Goal: Task Accomplishment & Management: Manage account settings

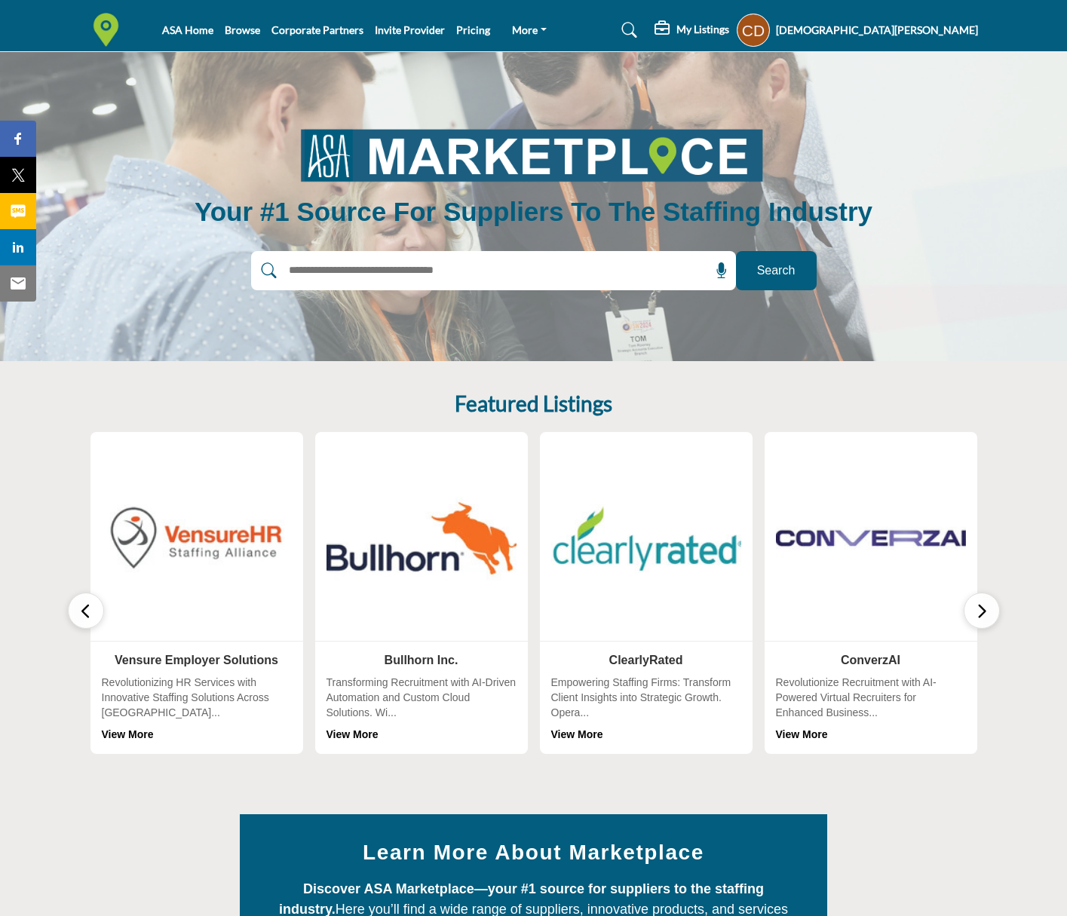
click at [942, 28] on h5 "[DEMOGRAPHIC_DATA][PERSON_NAME]" at bounding box center [877, 30] width 202 height 15
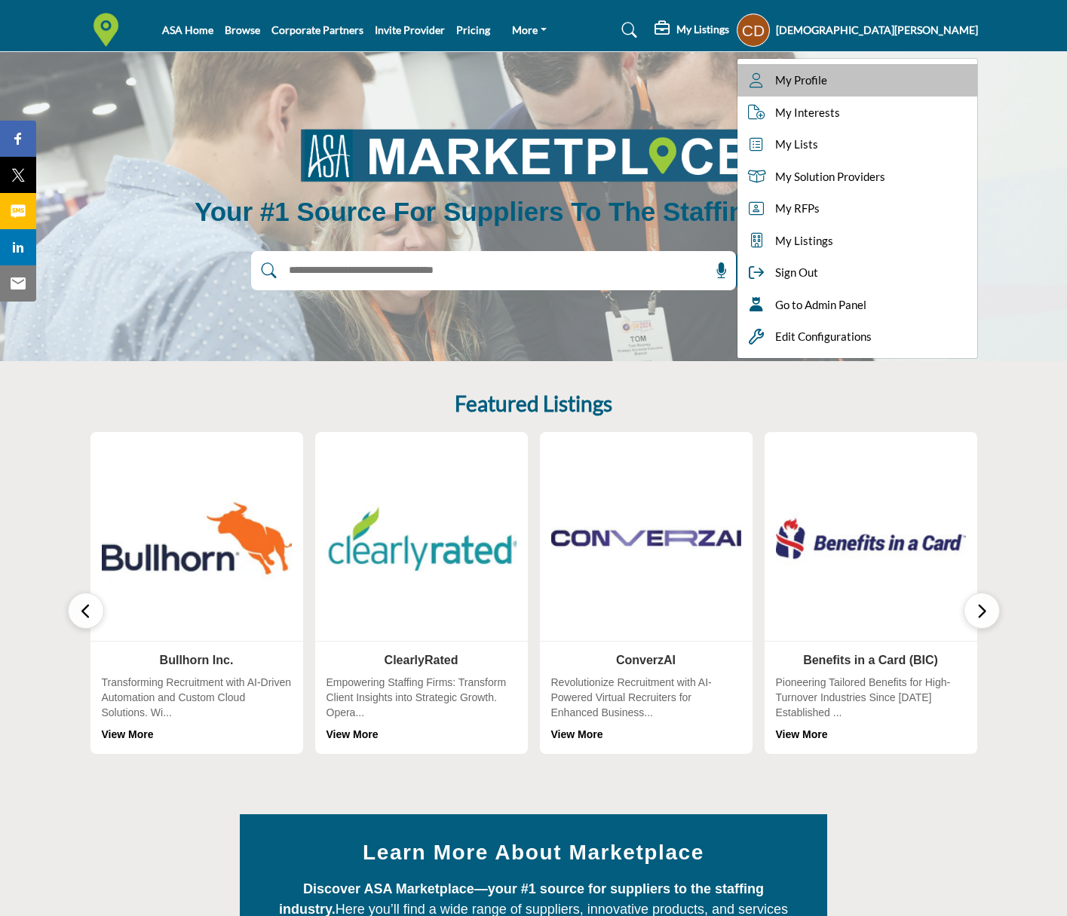
click at [977, 76] on link "My Profile" at bounding box center [857, 80] width 240 height 32
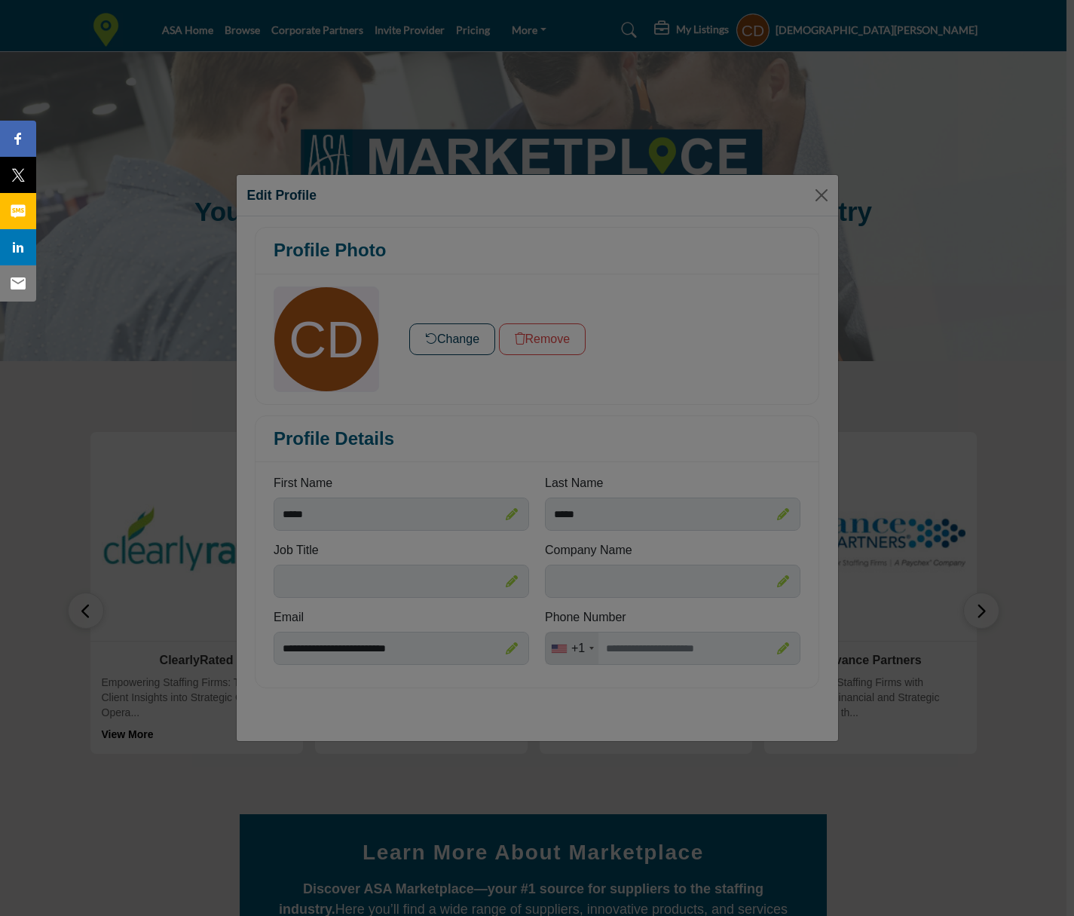
click at [825, 189] on div at bounding box center [537, 458] width 1074 height 916
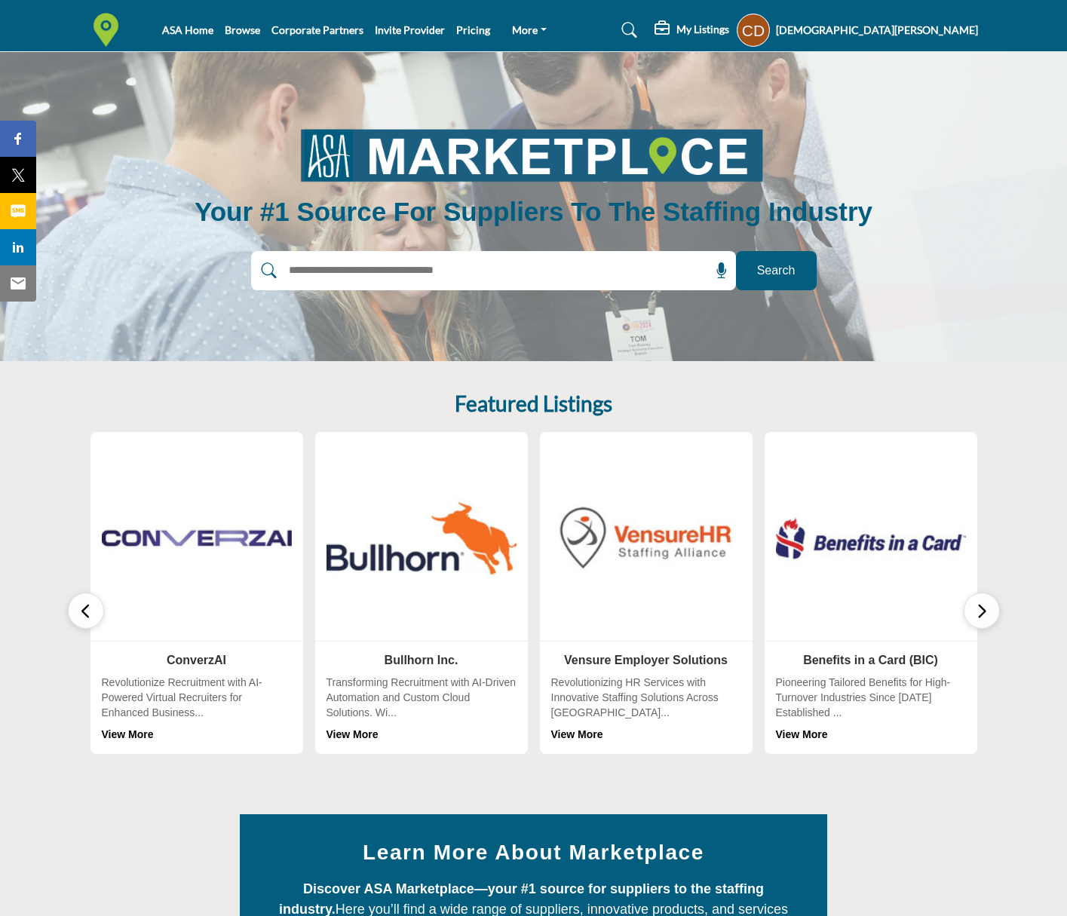
click at [937, 32] on h5 "[DEMOGRAPHIC_DATA][PERSON_NAME]" at bounding box center [877, 30] width 202 height 15
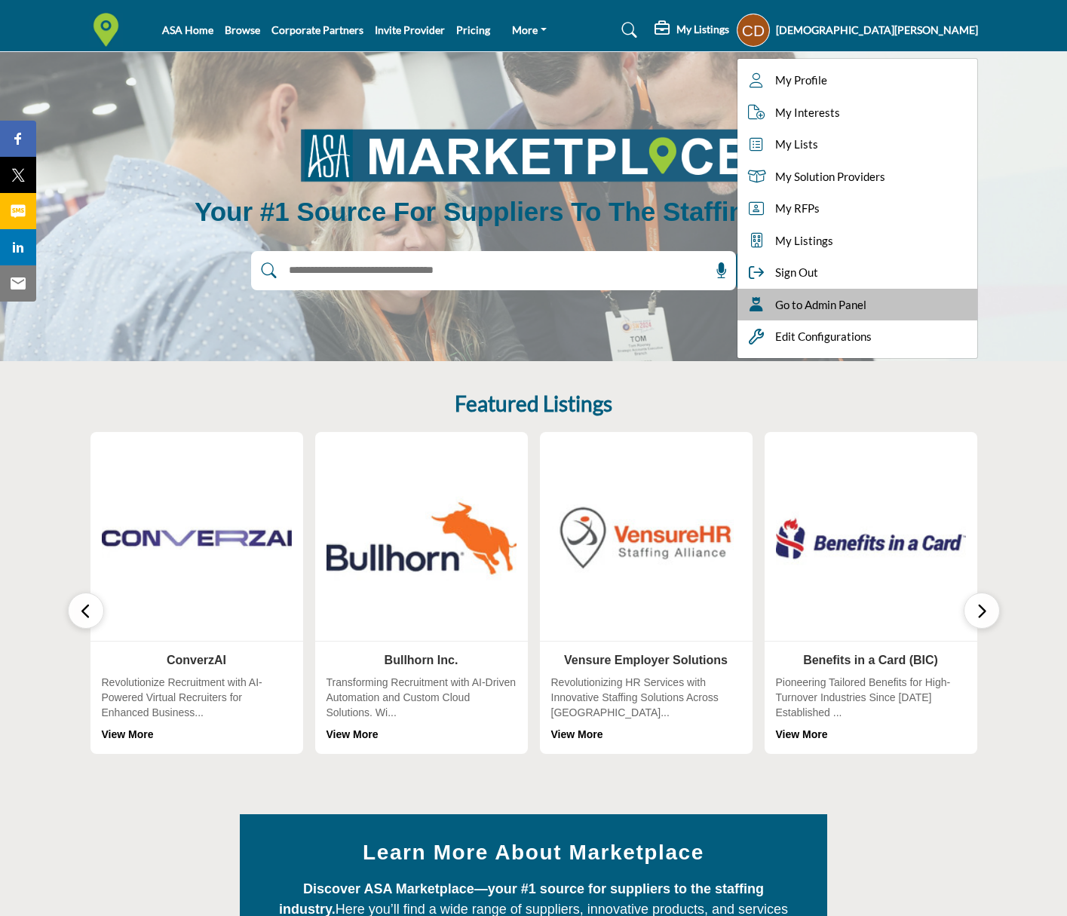
click at [977, 295] on div "Go to Admin Panel" at bounding box center [857, 305] width 240 height 32
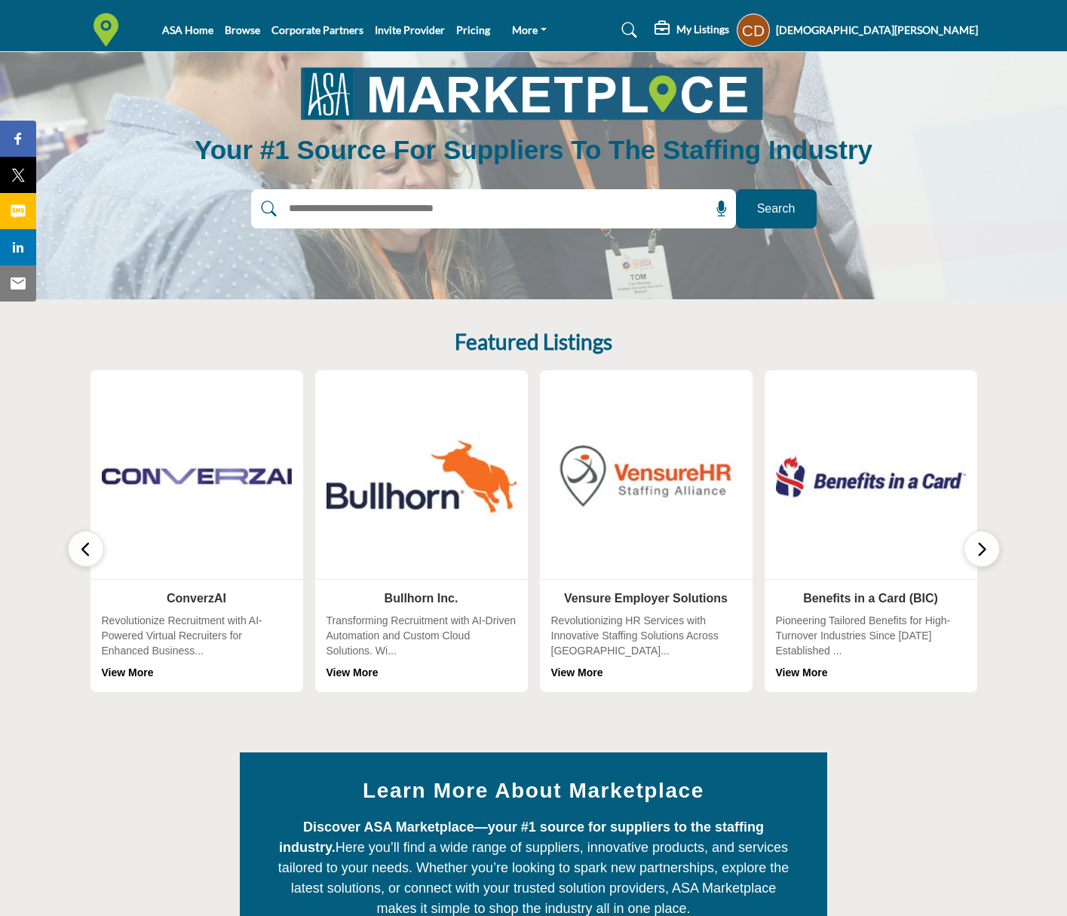
scroll to position [37, 0]
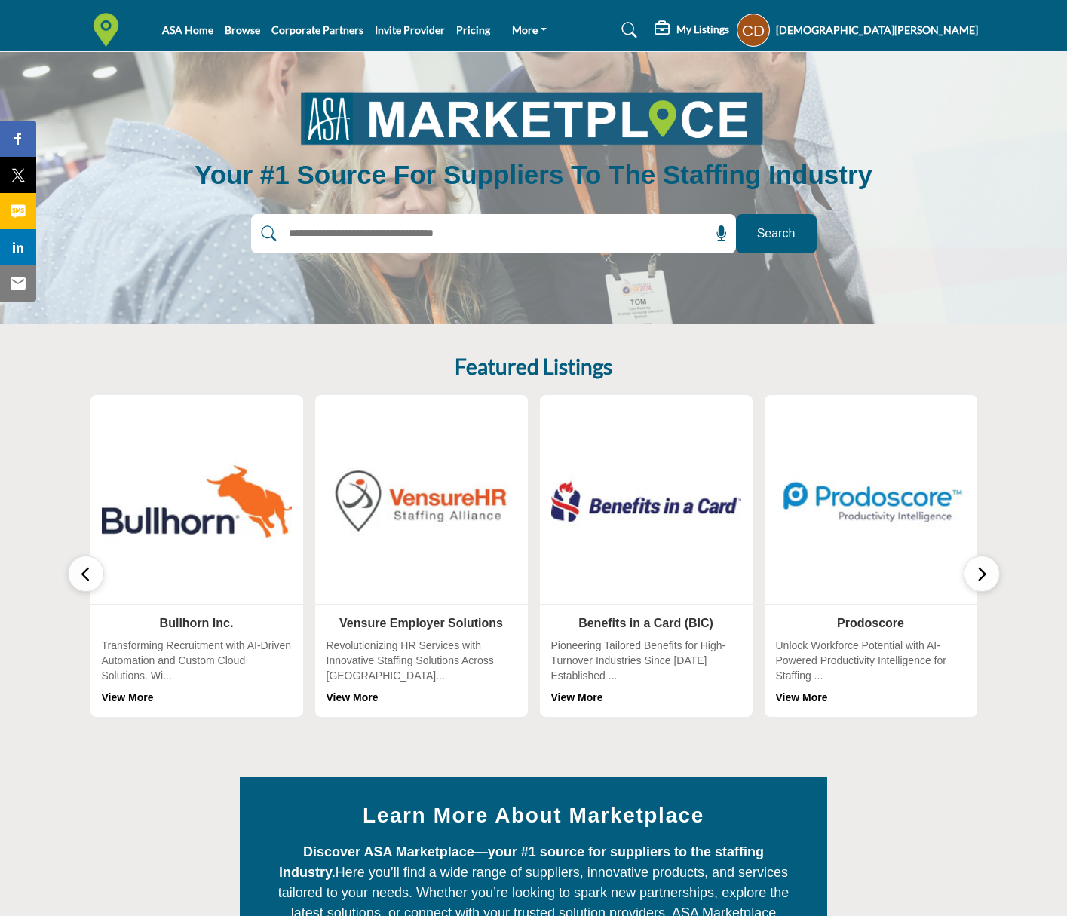
click at [987, 568] on icon "button" at bounding box center [981, 574] width 12 height 19
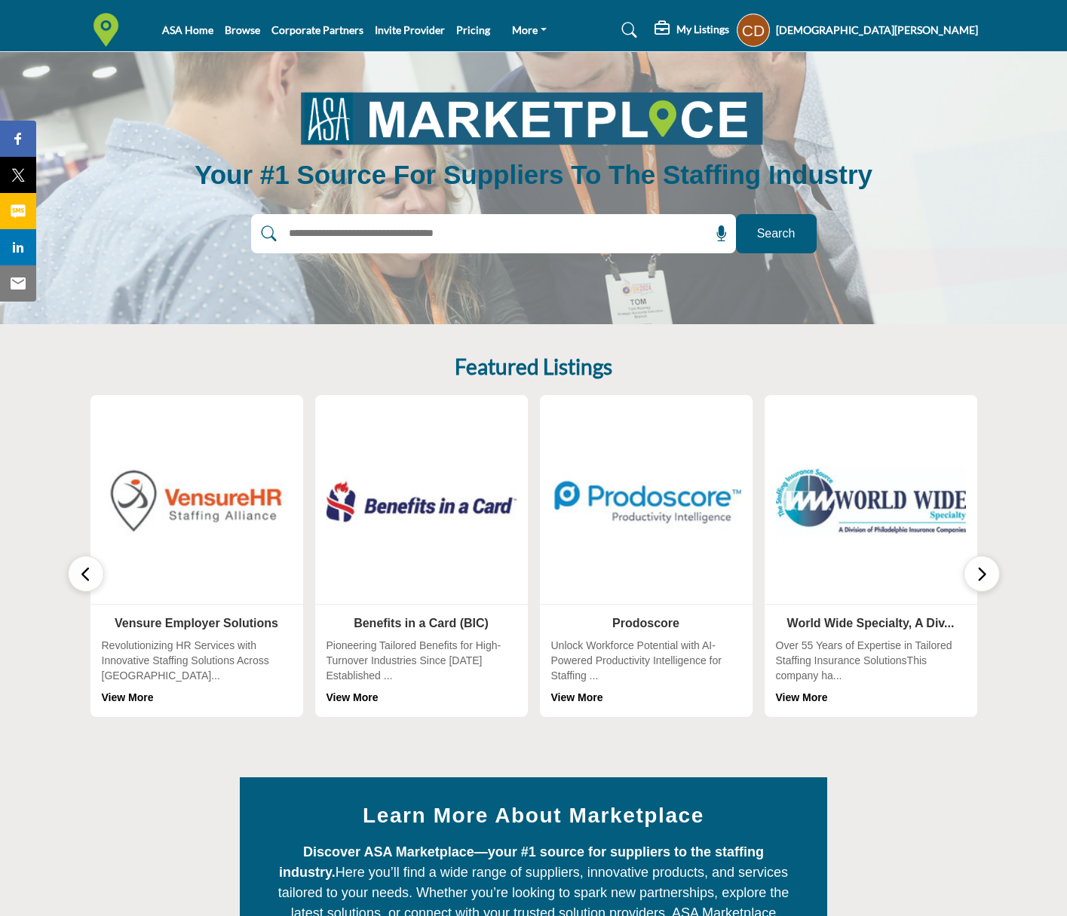
click at [715, 510] on img at bounding box center [646, 501] width 200 height 200
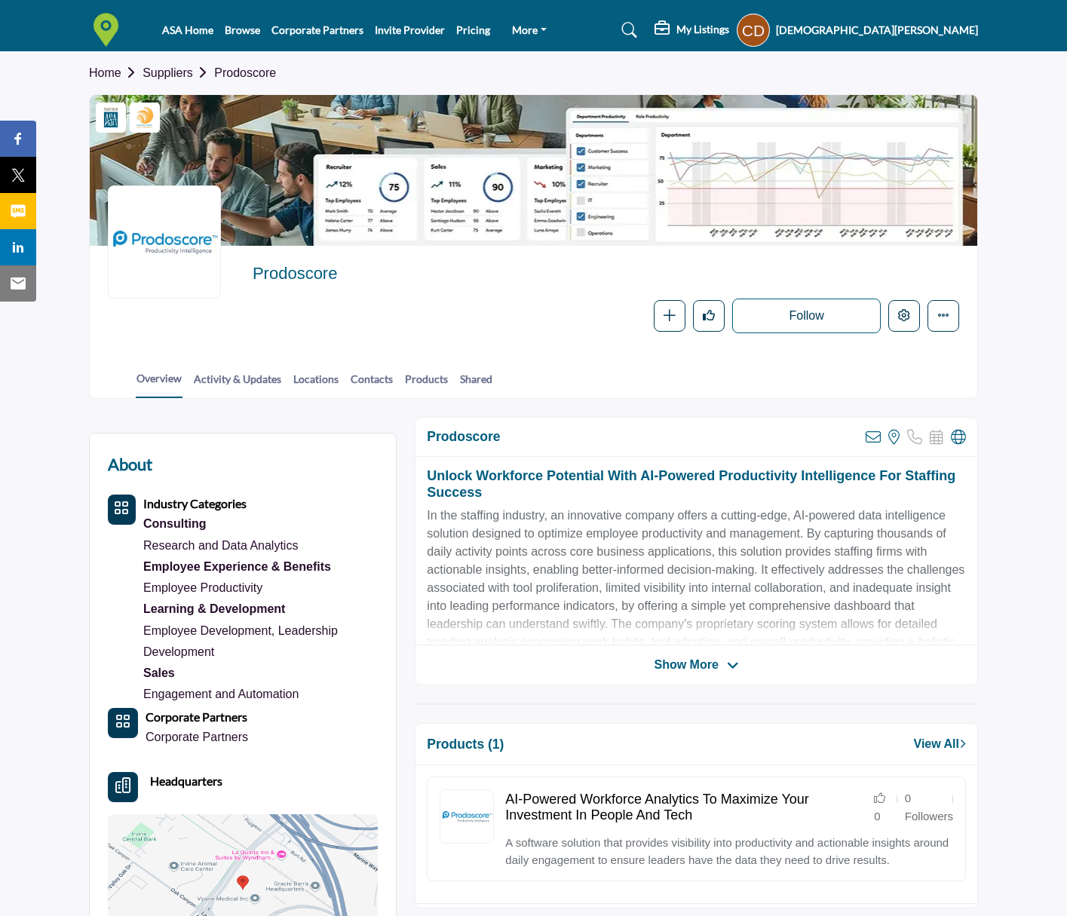
click at [637, 29] on icon at bounding box center [629, 30] width 15 height 15
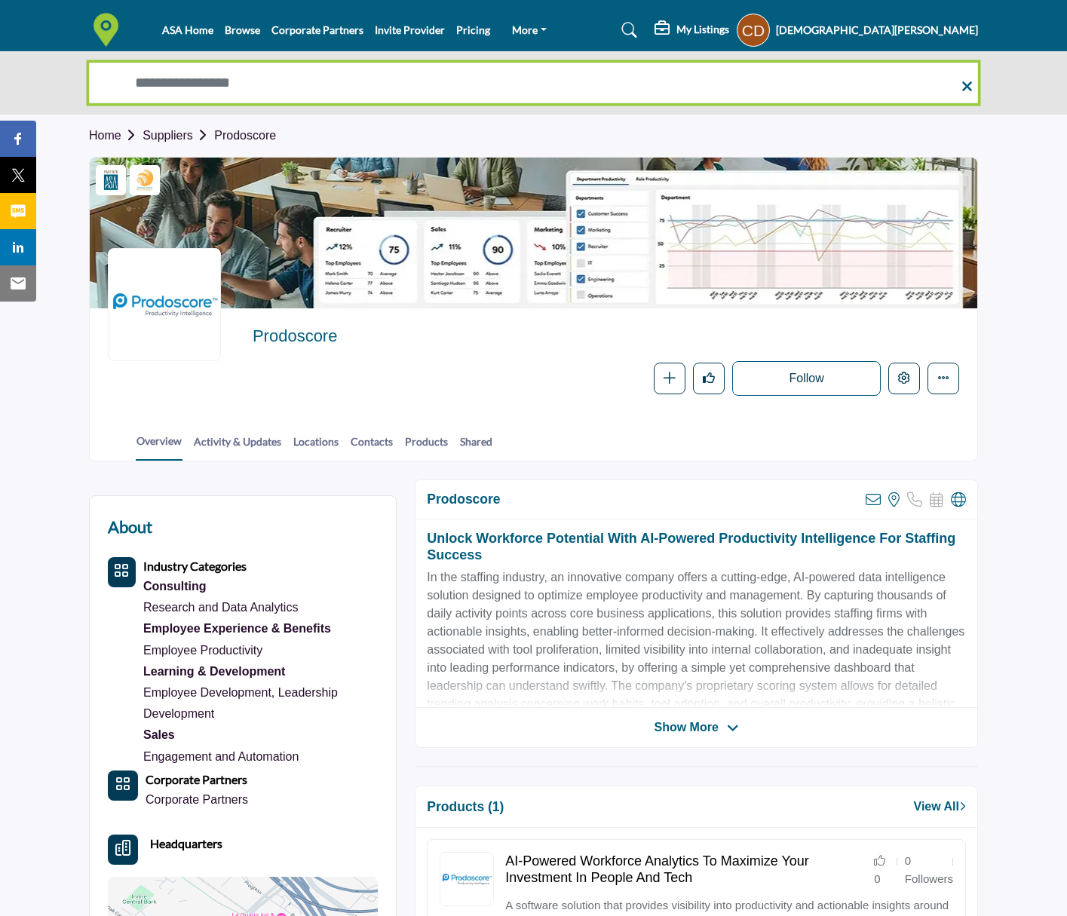
click at [365, 80] on input "Search Solutions" at bounding box center [533, 83] width 889 height 41
type input "**********"
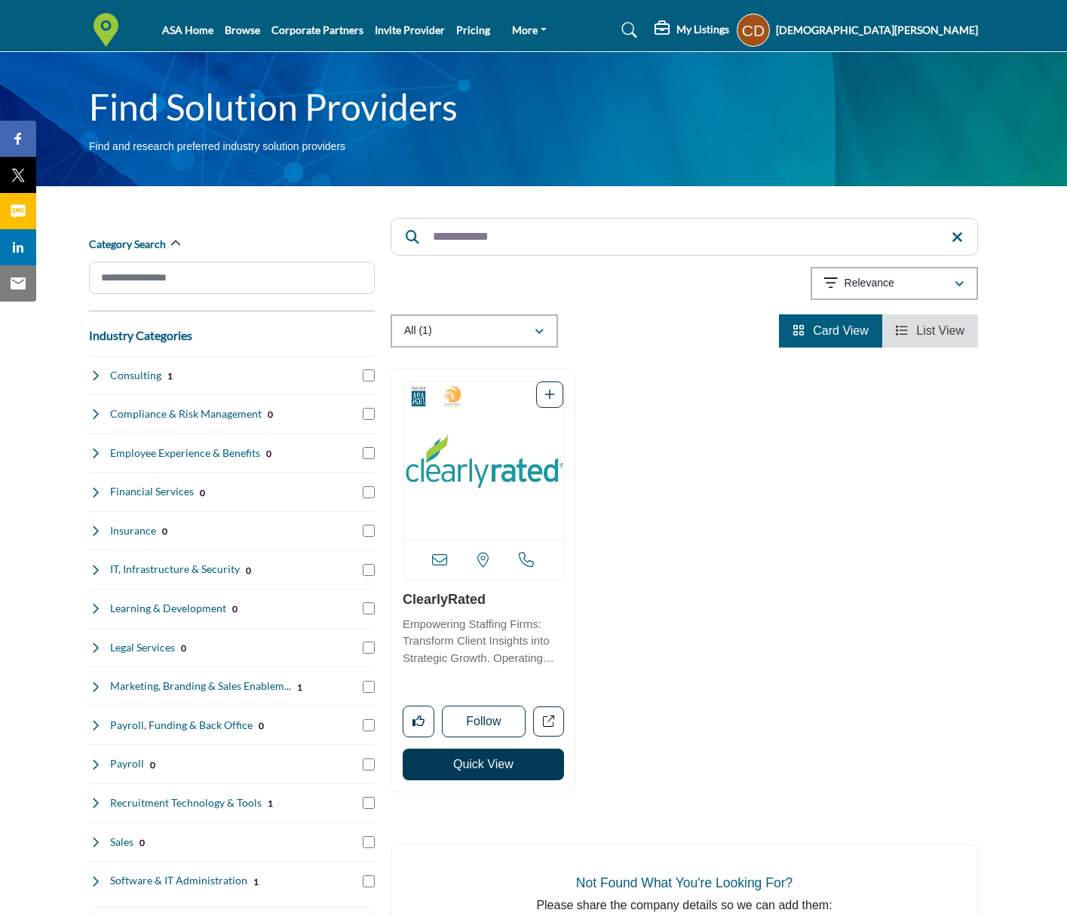
click at [510, 455] on img "Open Listing in new tab" at bounding box center [483, 460] width 160 height 158
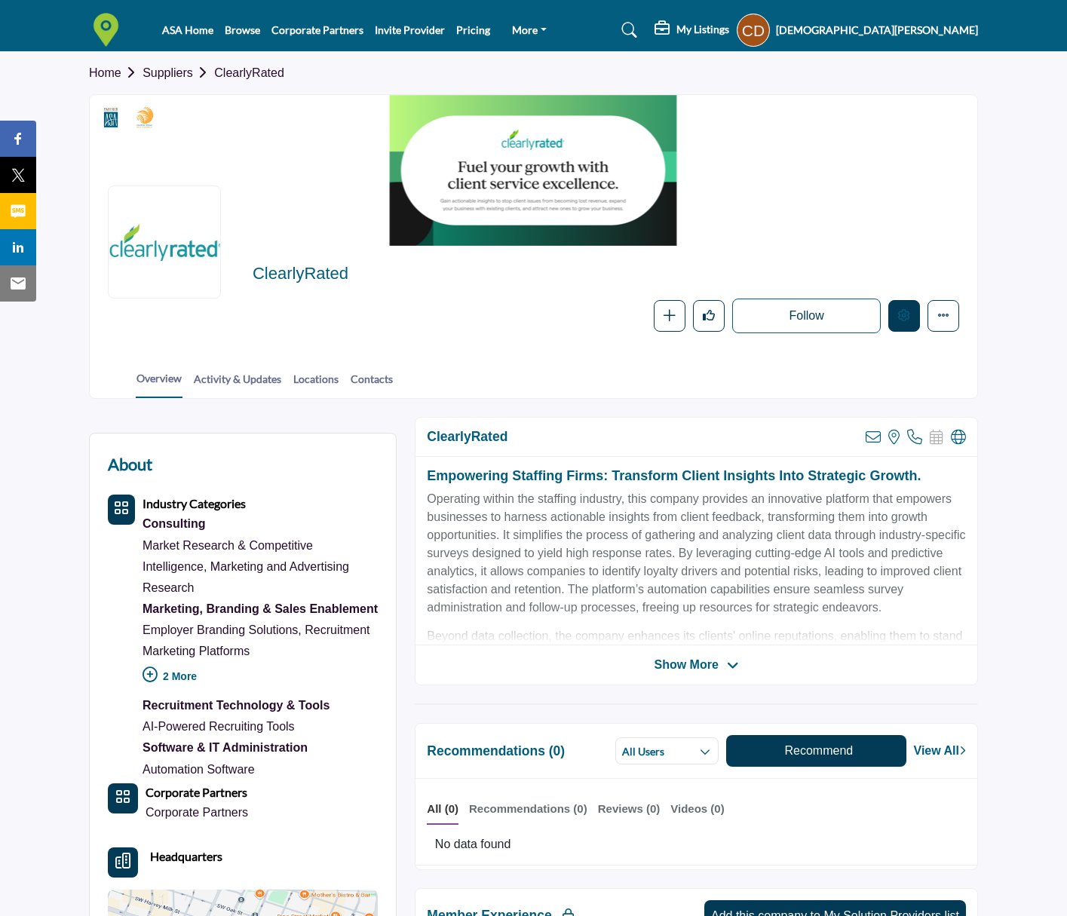
click at [905, 319] on icon "Edit company" at bounding box center [904, 315] width 12 height 12
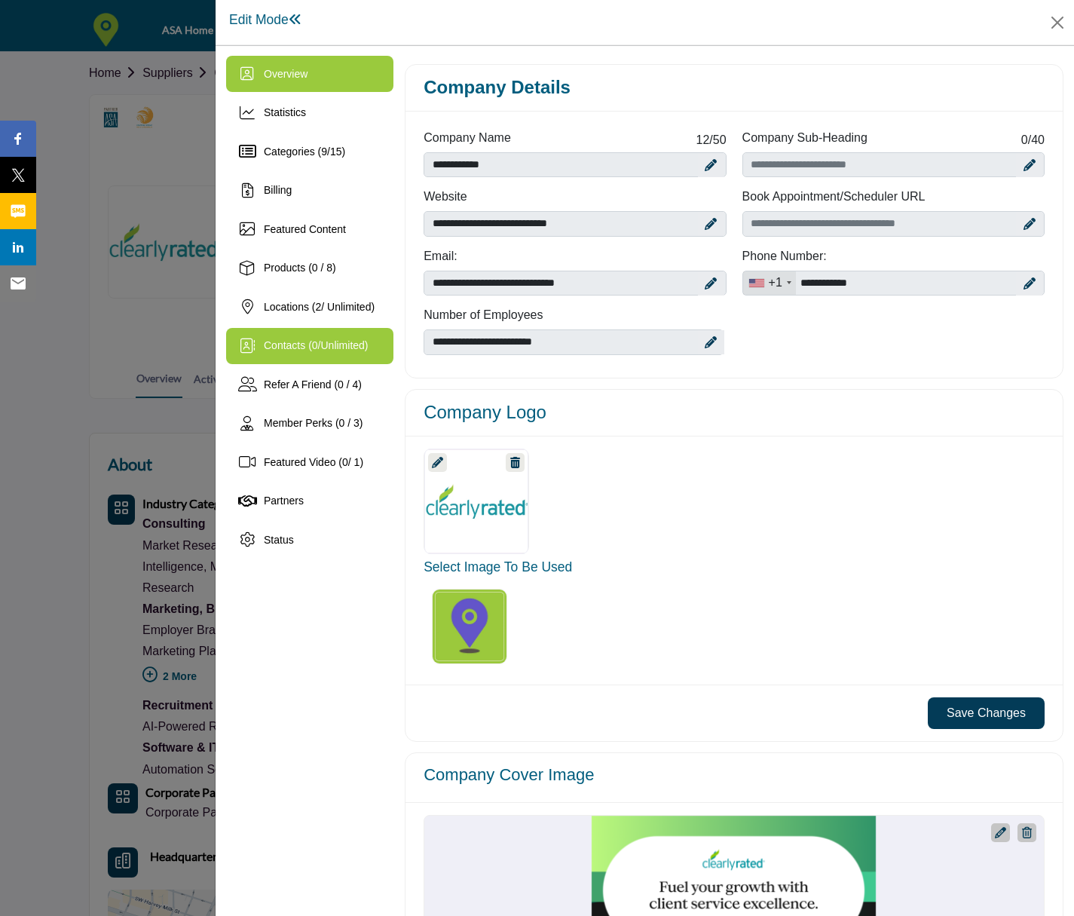
click at [325, 333] on div "Contacts ( 0 / Unlimited )" at bounding box center [309, 346] width 167 height 36
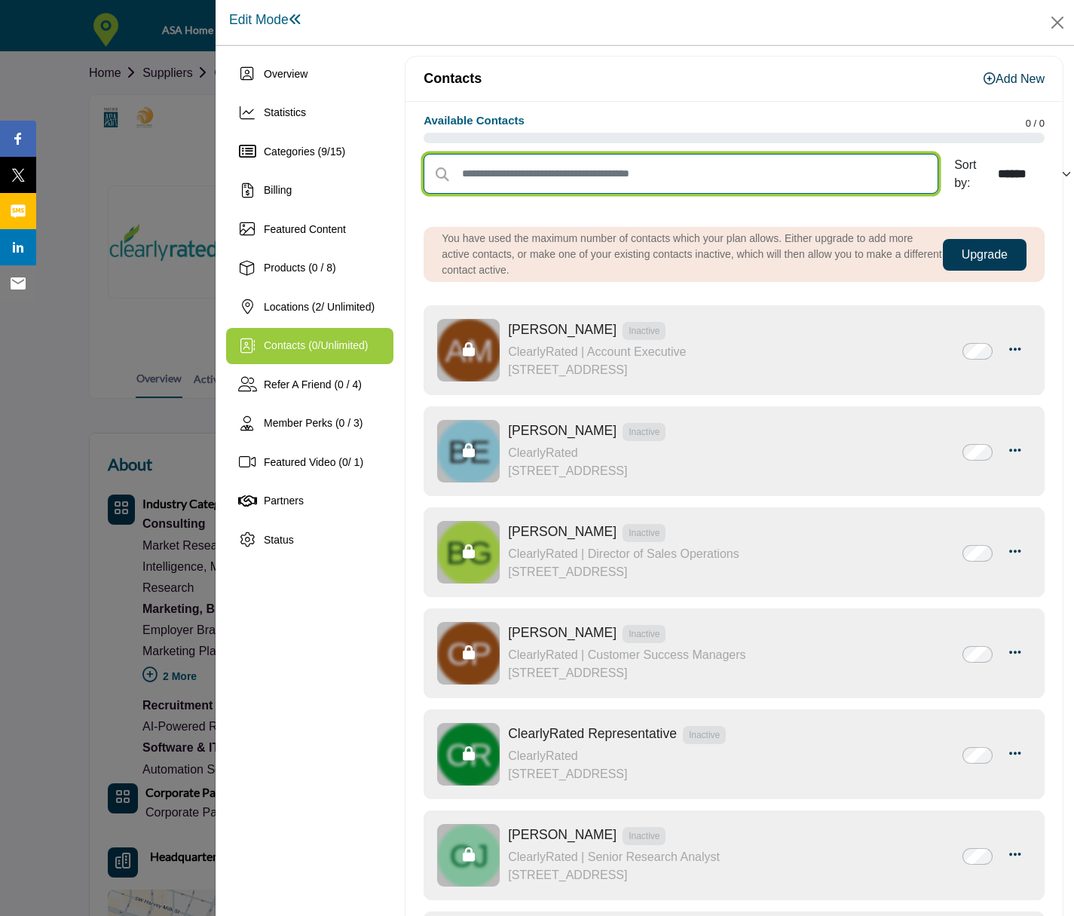
click at [681, 173] on input "text" at bounding box center [681, 174] width 515 height 40
type input "*"
type input "**********"
select select "*********"
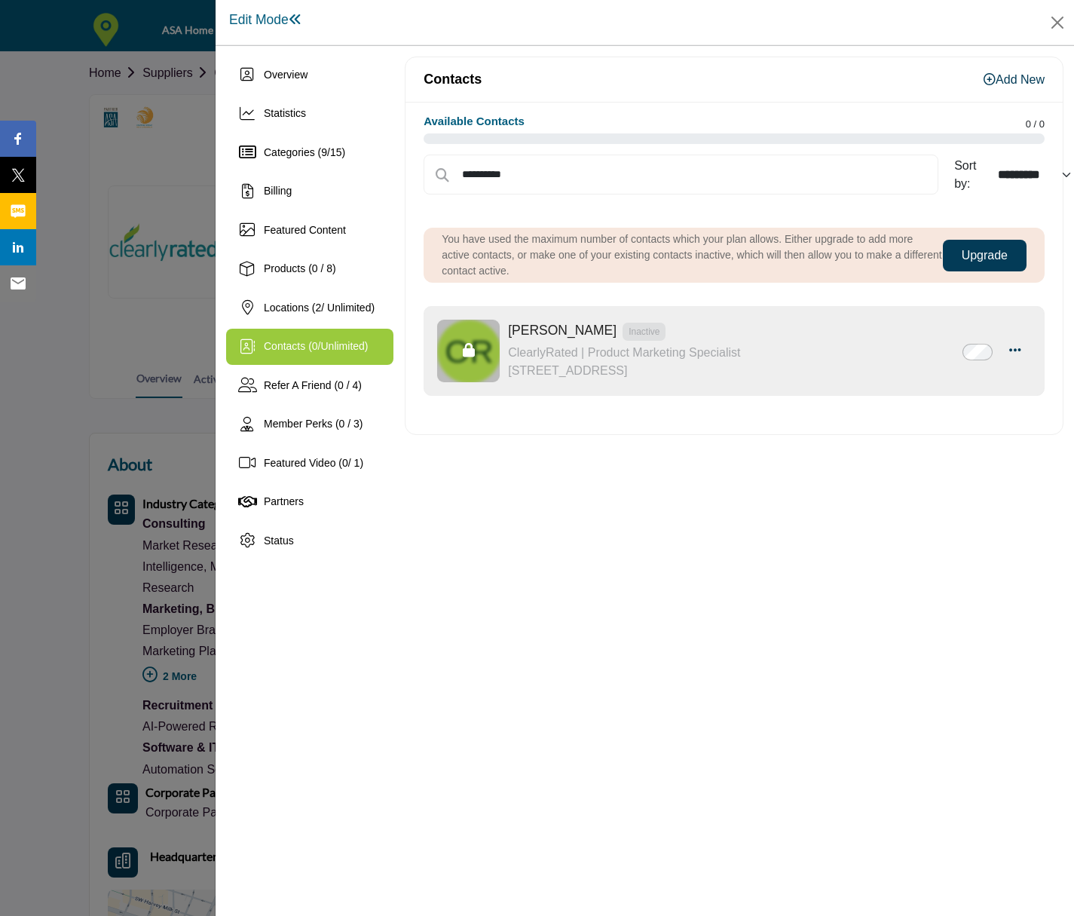
click at [1024, 355] on div "Olive Rose Inactive ClearlyRated | Product Marketing Specialist" at bounding box center [734, 351] width 596 height 64
click at [1018, 349] on icon "button" at bounding box center [1015, 350] width 12 height 14
click at [985, 380] on link "Edit Contact" at bounding box center [942, 387] width 146 height 27
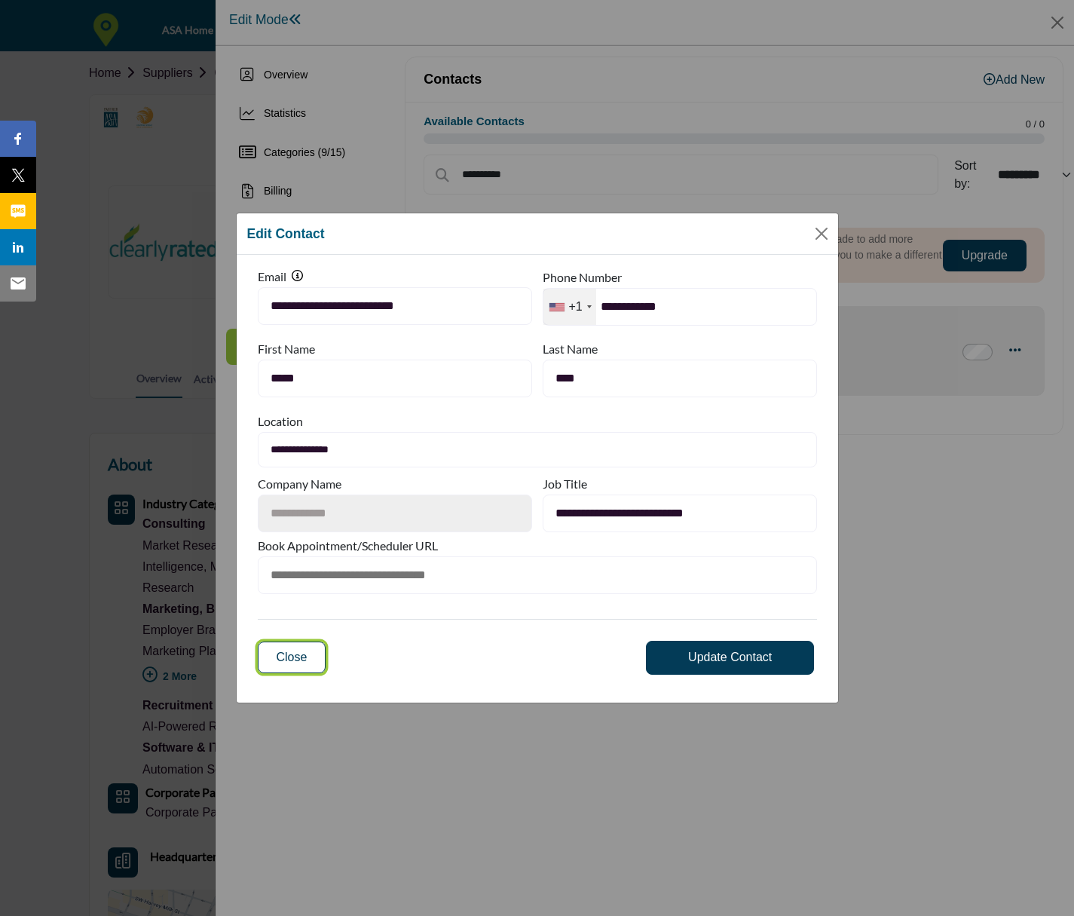
click at [305, 654] on span "Close" at bounding box center [292, 657] width 31 height 13
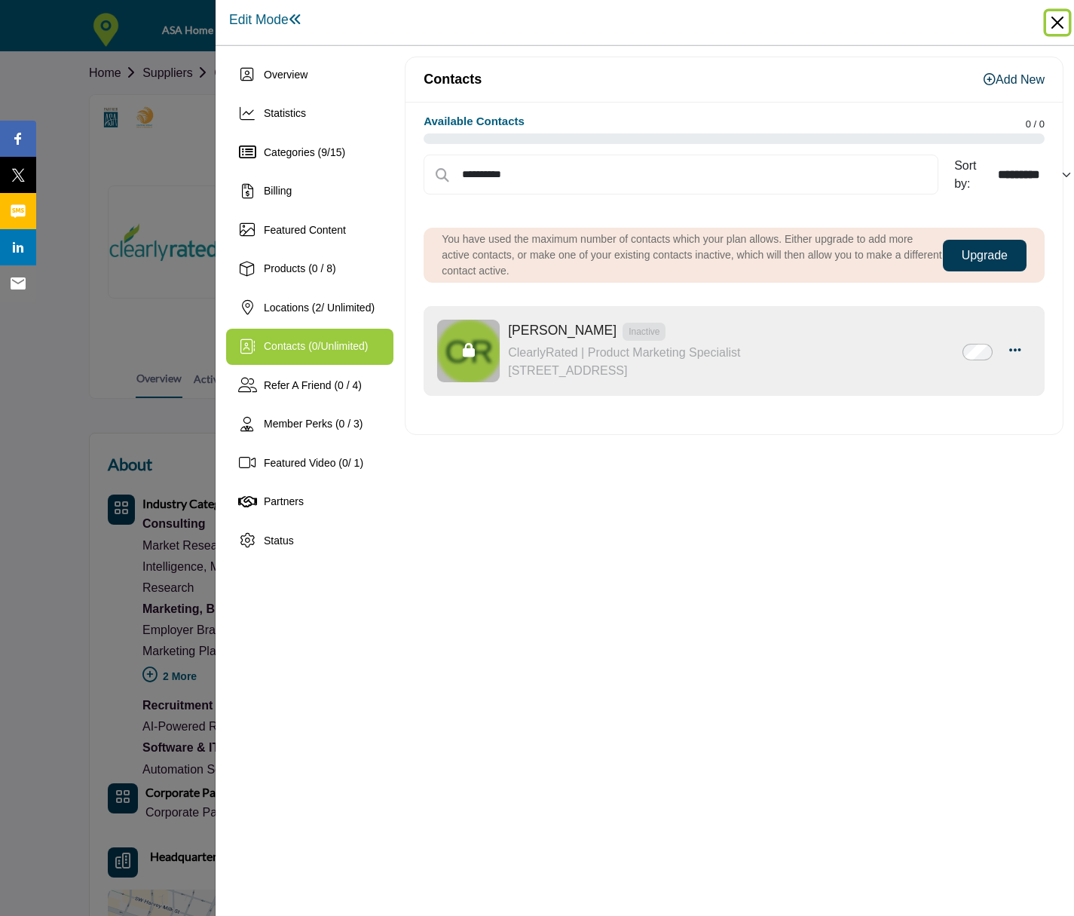
click at [1064, 29] on button "Close" at bounding box center [1057, 22] width 23 height 23
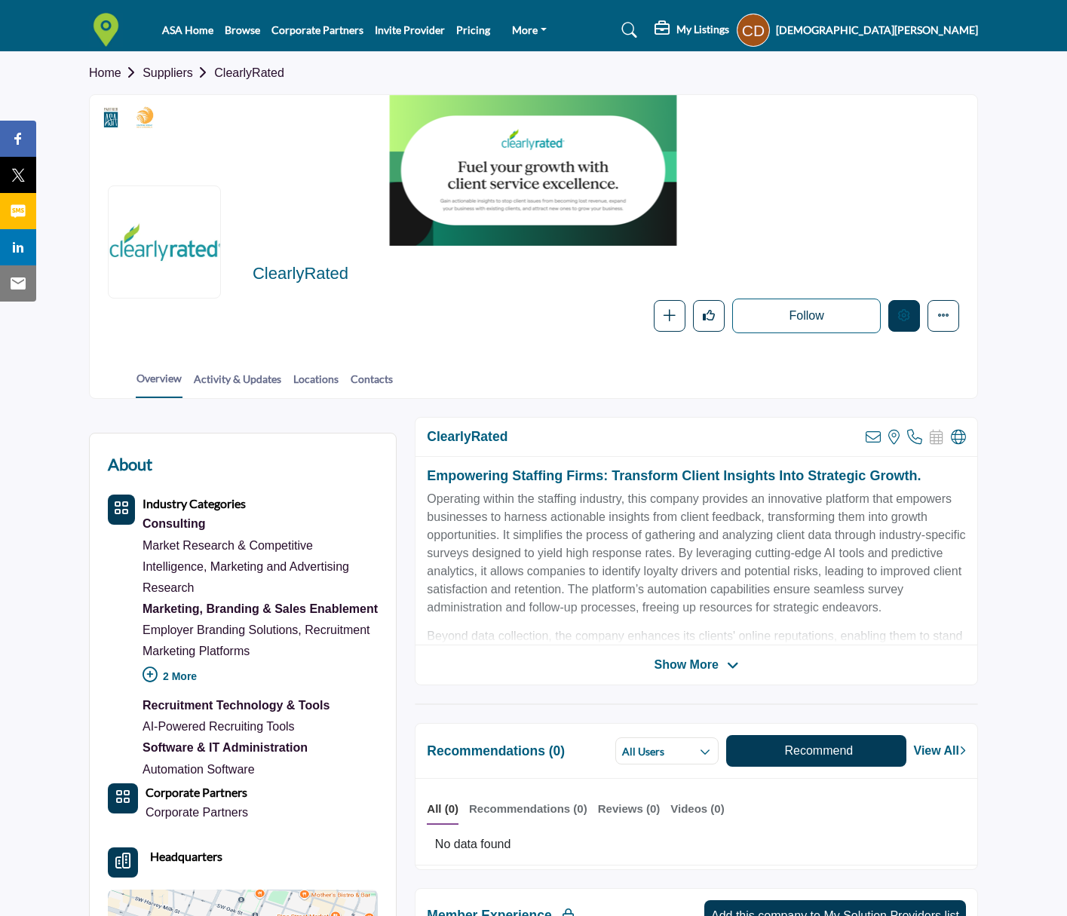
click at [905, 311] on icon "Edit company" at bounding box center [904, 315] width 12 height 12
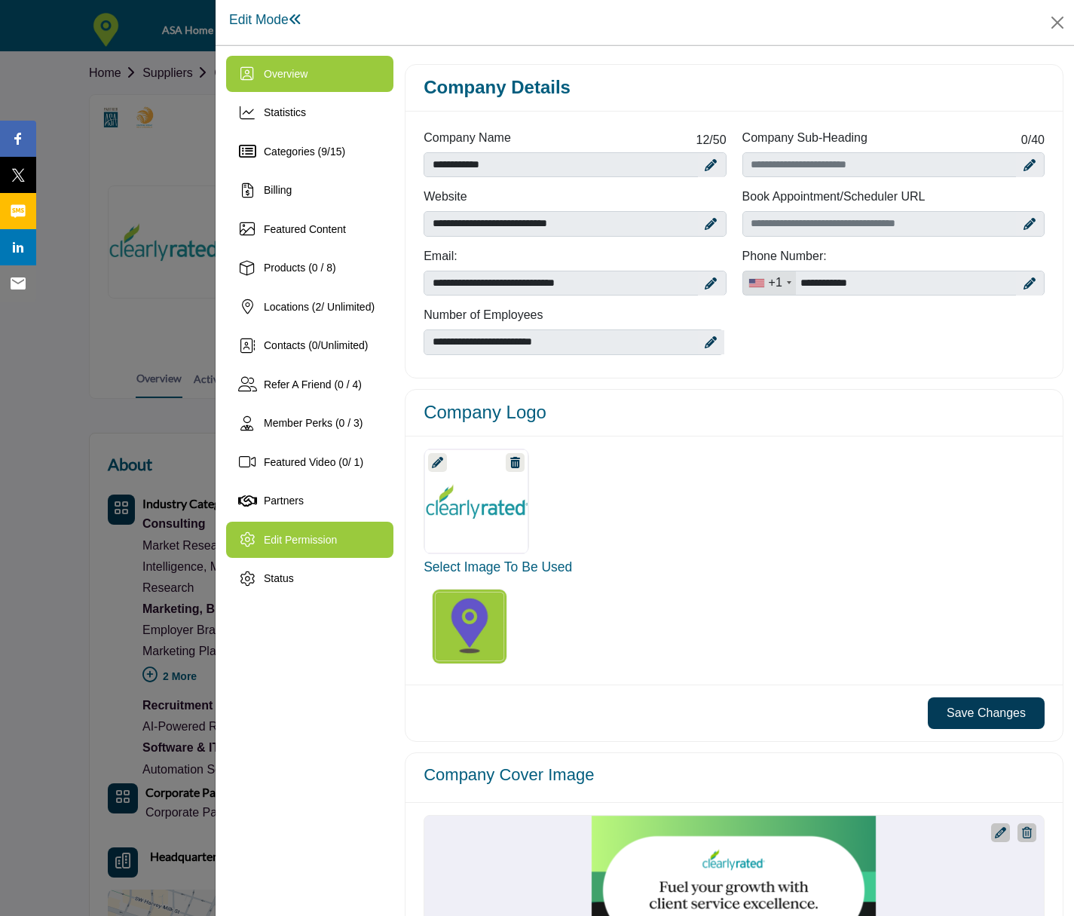
click at [348, 544] on div "Edit Permission" at bounding box center [309, 540] width 167 height 36
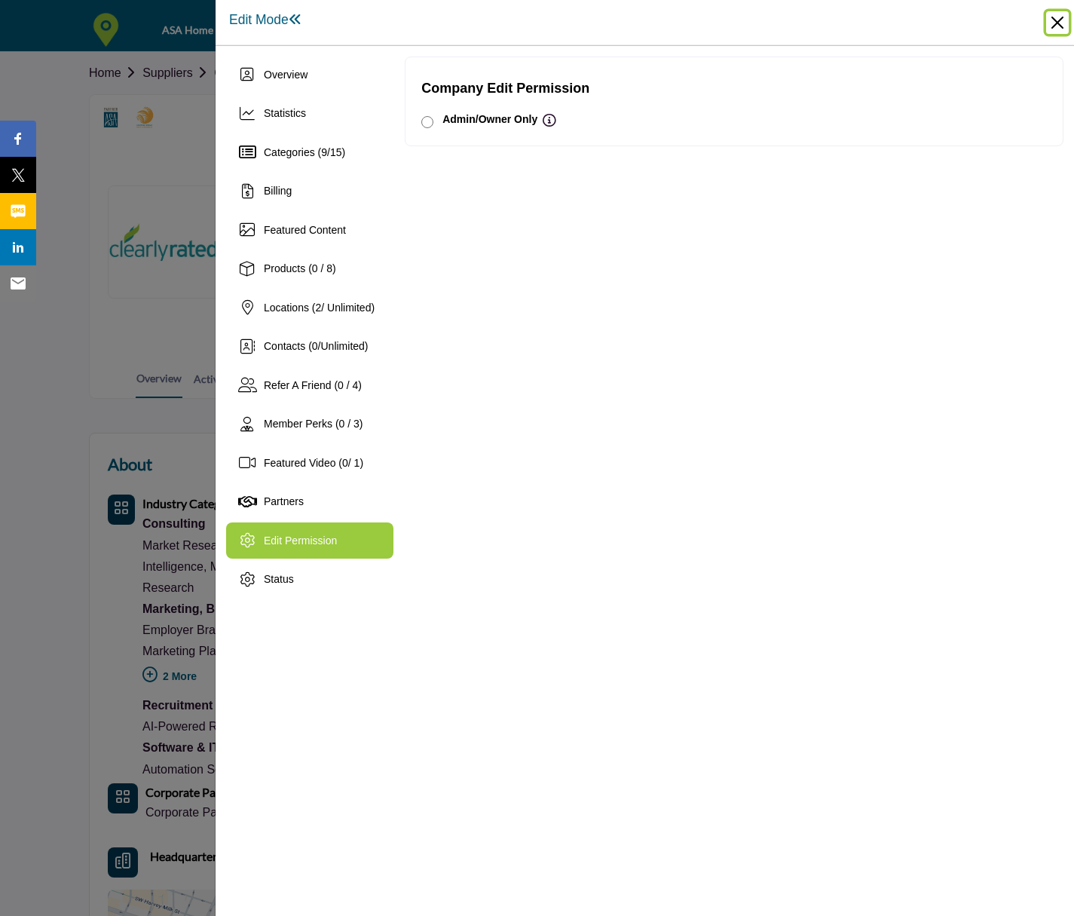
click at [1056, 23] on button "Close" at bounding box center [1057, 22] width 23 height 23
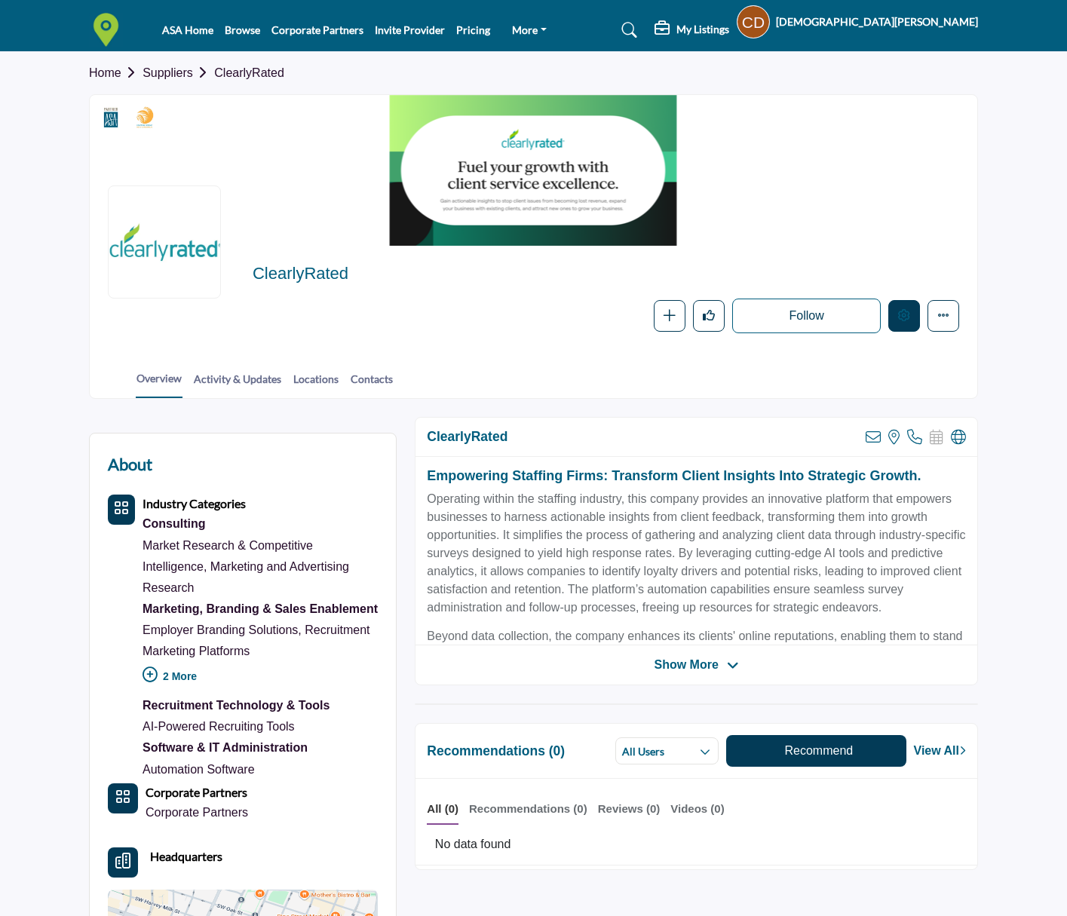
click at [913, 314] on button "Edit company" at bounding box center [904, 316] width 32 height 32
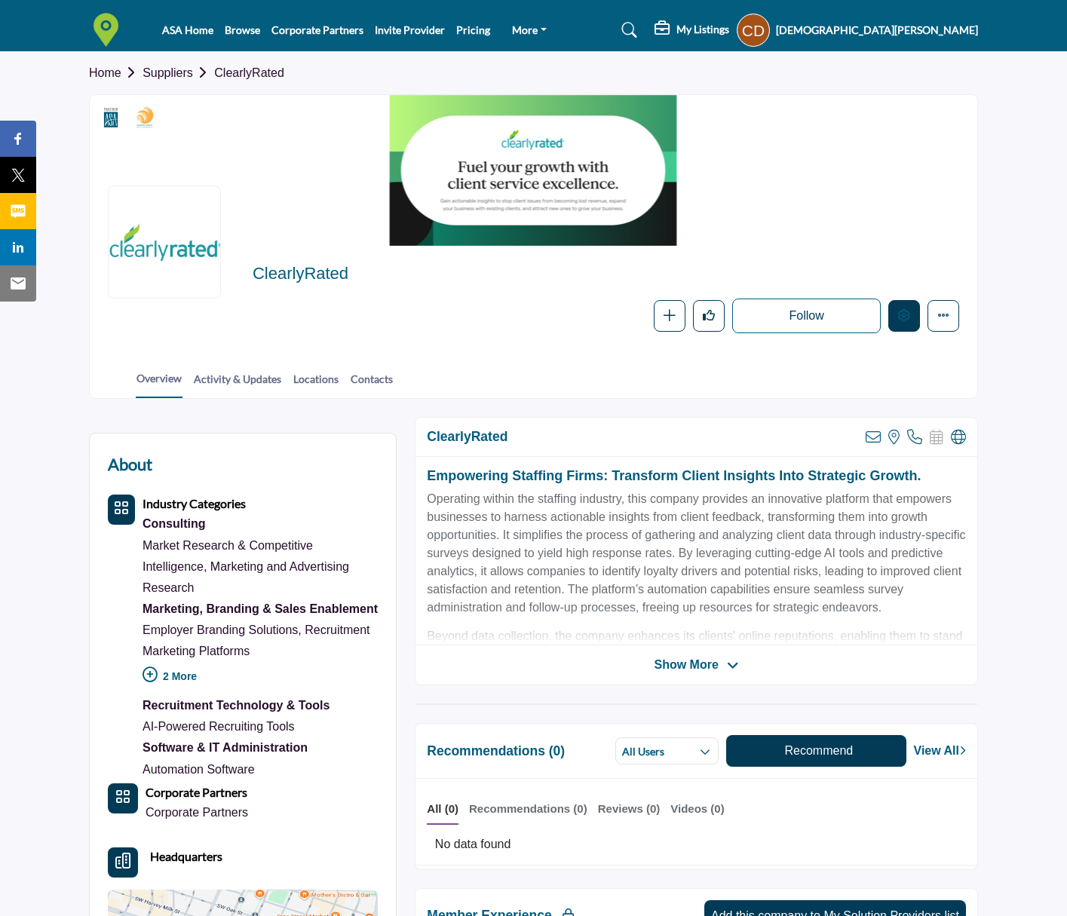
click at [902, 323] on button "Edit company" at bounding box center [904, 316] width 32 height 32
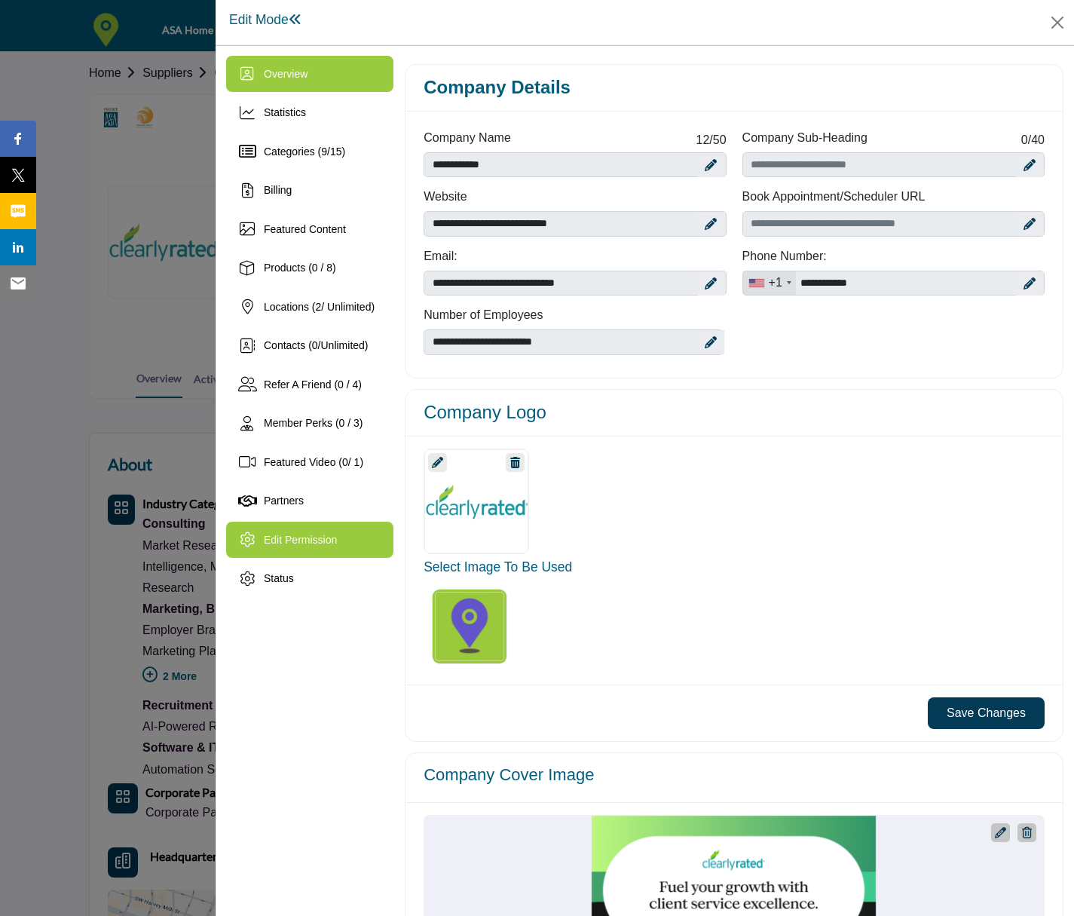
click at [328, 537] on span "Edit Permission" at bounding box center [300, 540] width 73 height 12
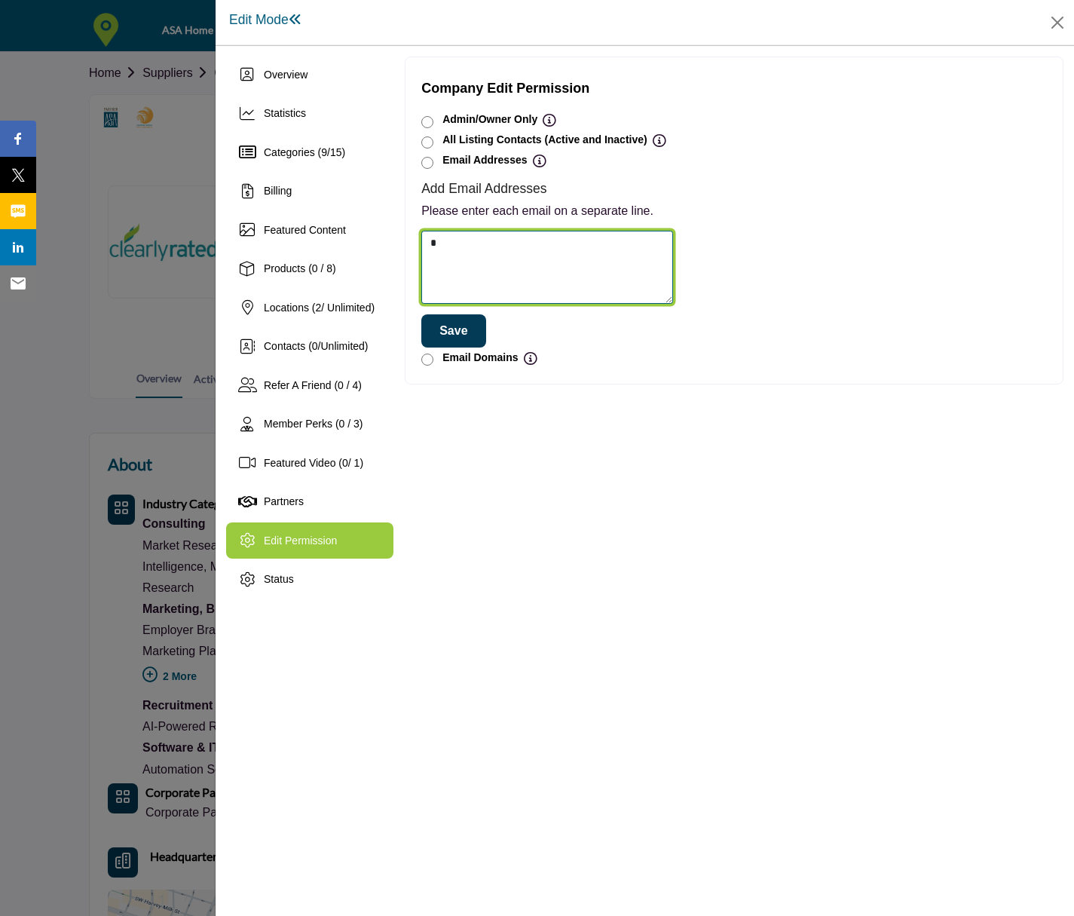
click at [557, 259] on textarea at bounding box center [547, 267] width 252 height 73
paste textarea "**********"
click at [621, 279] on textarea at bounding box center [547, 267] width 252 height 73
paste textarea "**********"
click at [626, 237] on textarea at bounding box center [547, 267] width 252 height 73
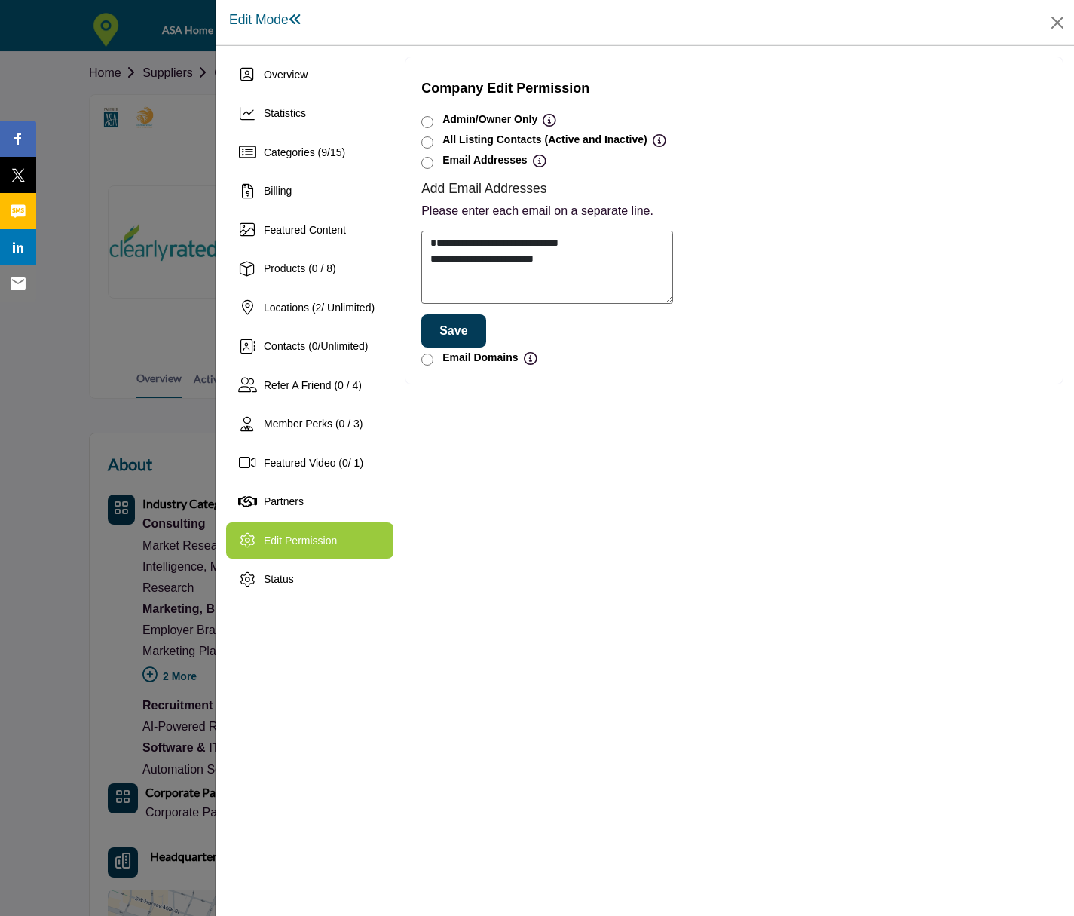
click at [468, 330] on button "Save" at bounding box center [453, 330] width 64 height 33
click at [436, 239] on textarea at bounding box center [547, 267] width 252 height 73
type textarea "**********"
click at [452, 313] on div "Save" at bounding box center [548, 289] width 268 height 117
click at [455, 323] on button "Save" at bounding box center [453, 330] width 64 height 33
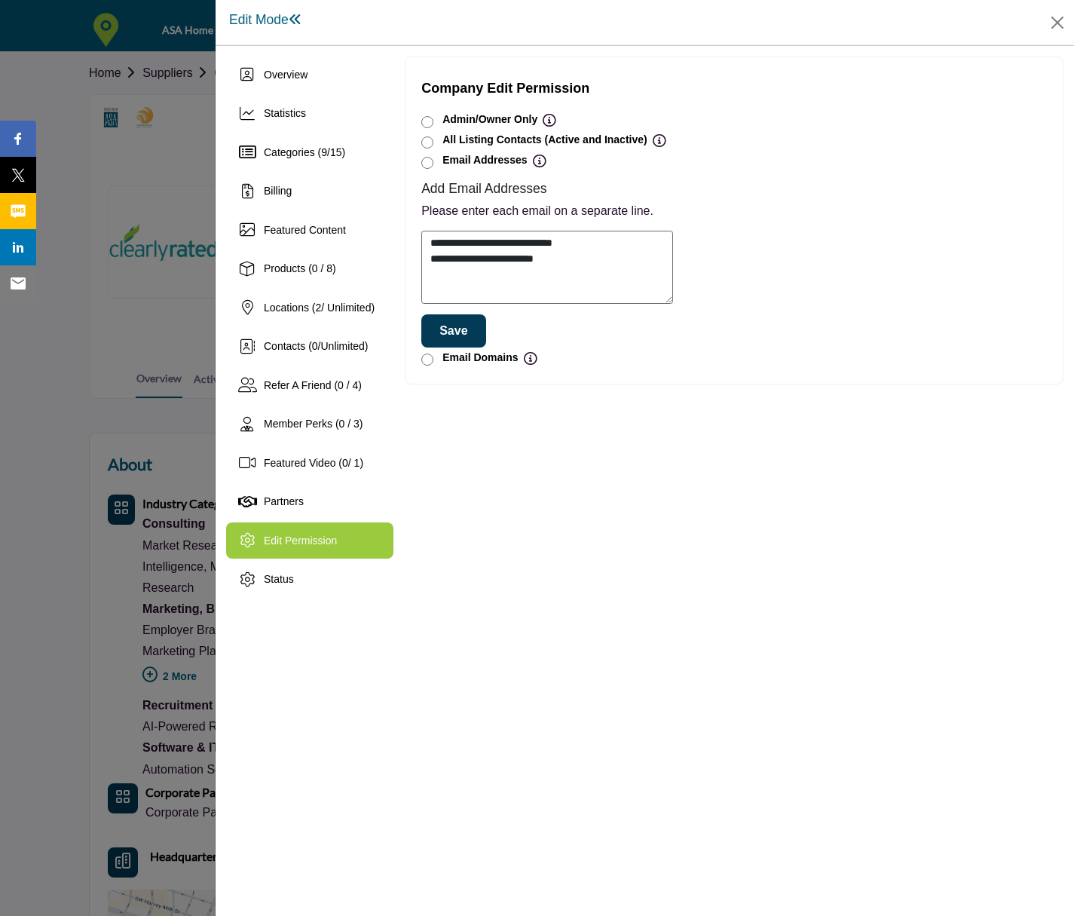
click at [447, 328] on button "Save" at bounding box center [453, 330] width 64 height 33
click at [465, 325] on button "Save" at bounding box center [453, 330] width 64 height 33
click at [282, 25] on h1 "Edit Mode" at bounding box center [265, 20] width 73 height 16
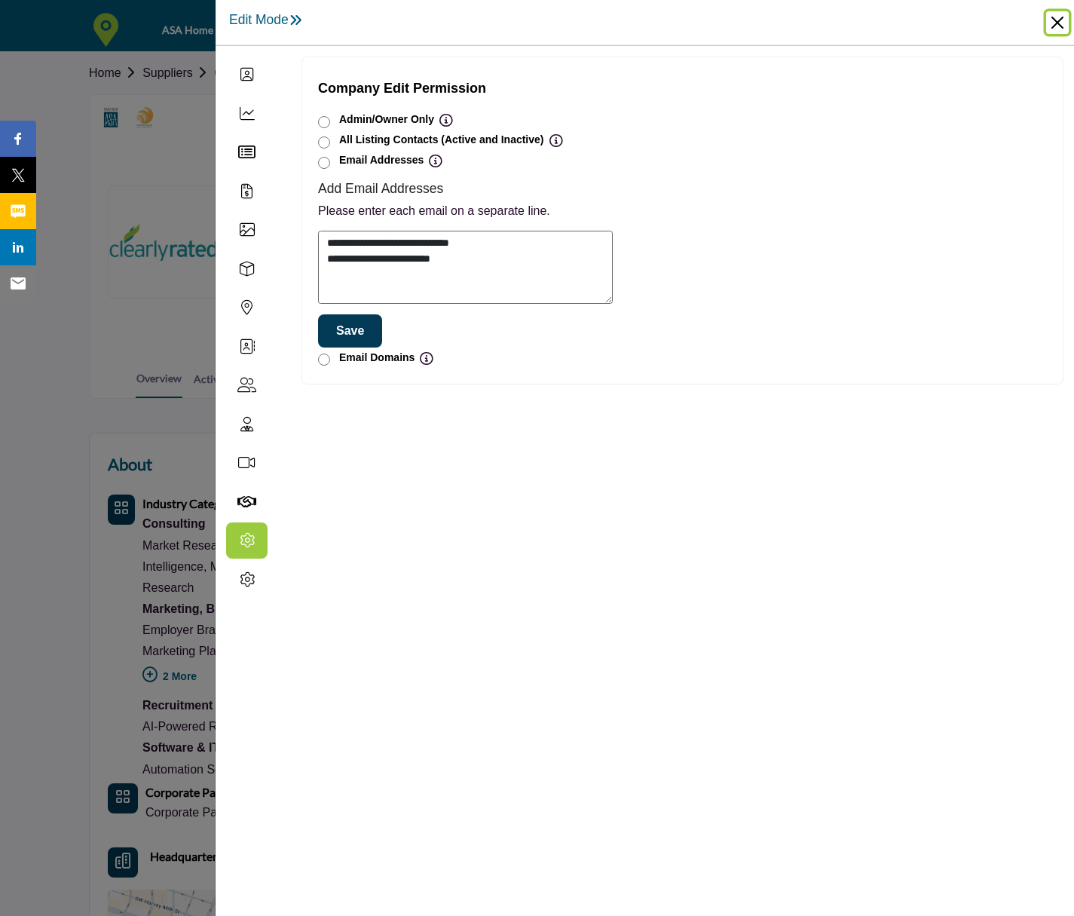
click at [1055, 20] on button "Close" at bounding box center [1057, 22] width 23 height 23
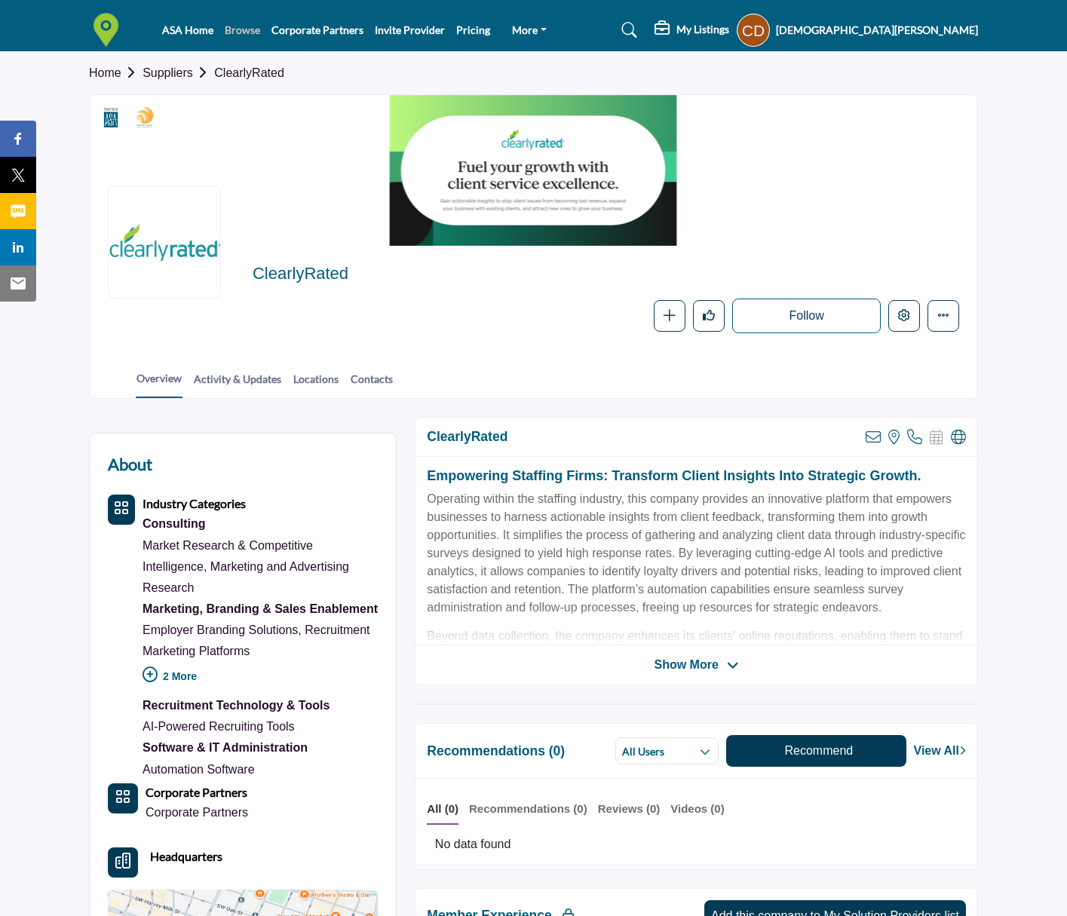
click at [239, 34] on link "Browse" at bounding box center [242, 29] width 35 height 13
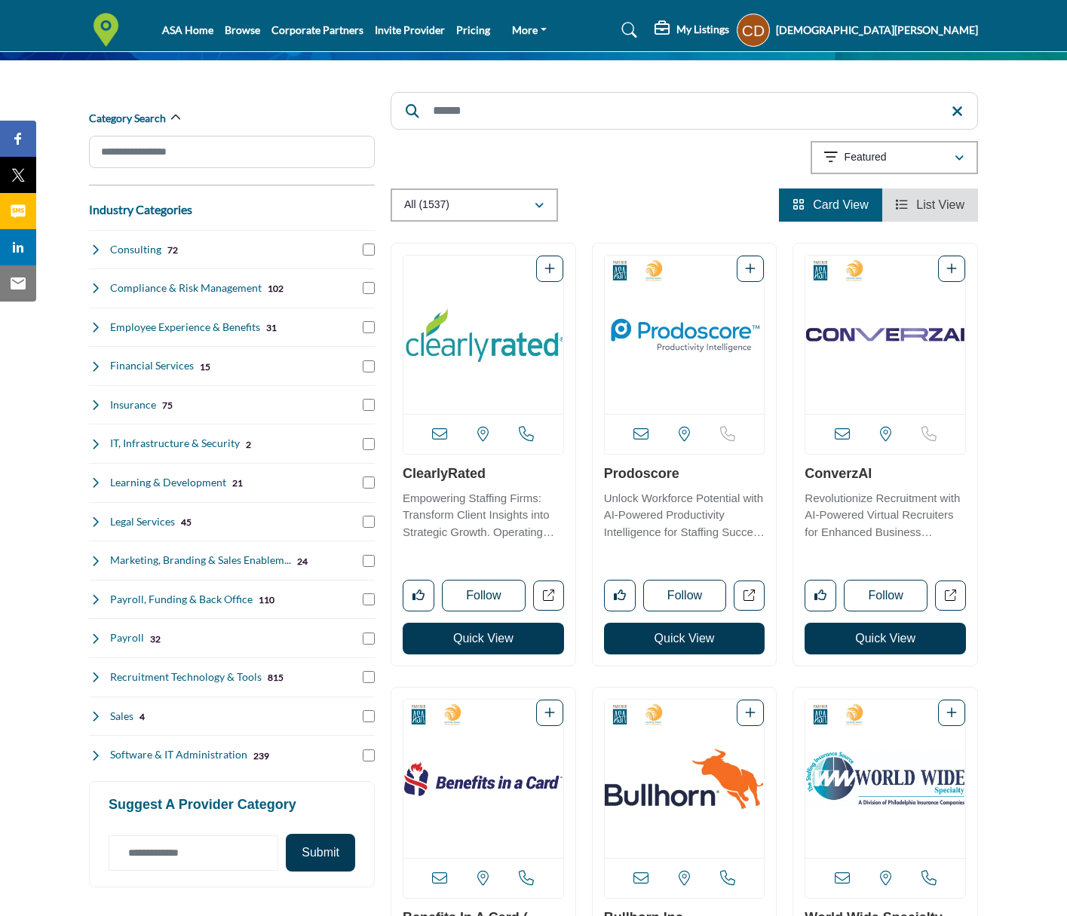
scroll to position [226, 0]
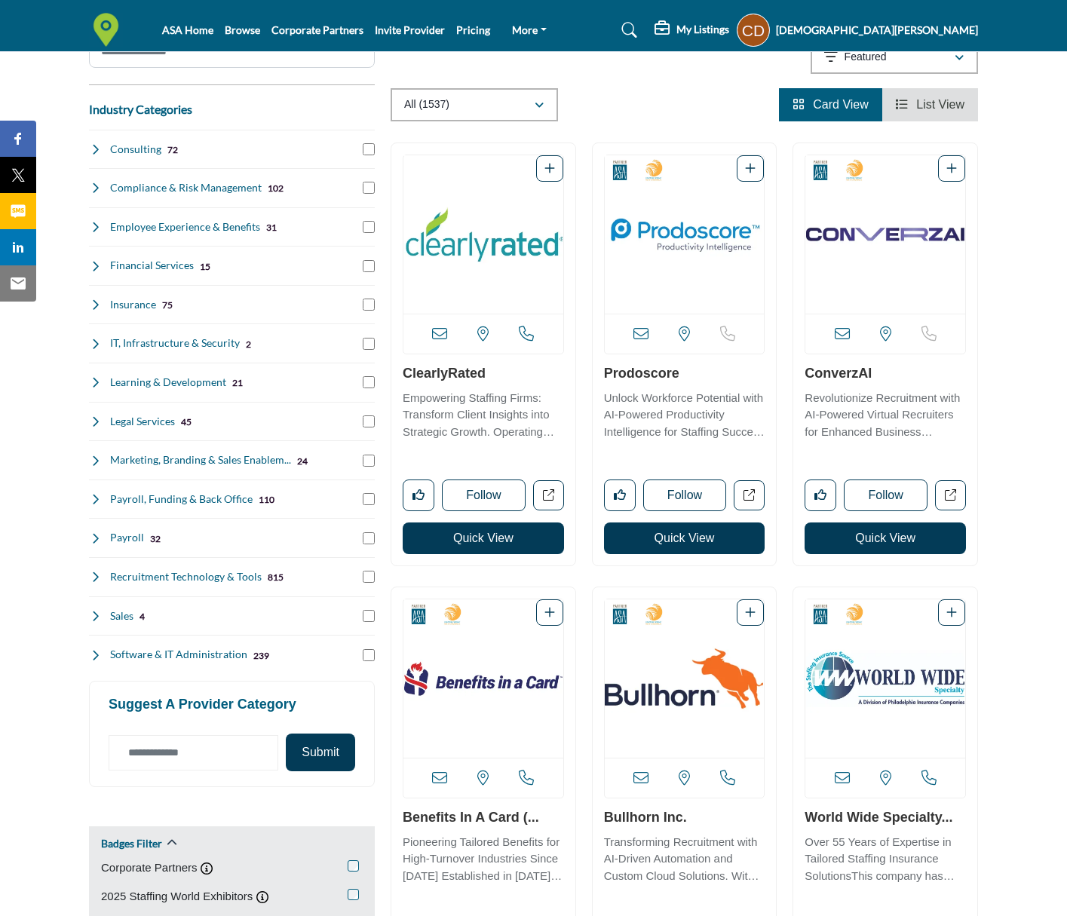
click at [470, 680] on img "Open Listing in new tab" at bounding box center [483, 678] width 160 height 158
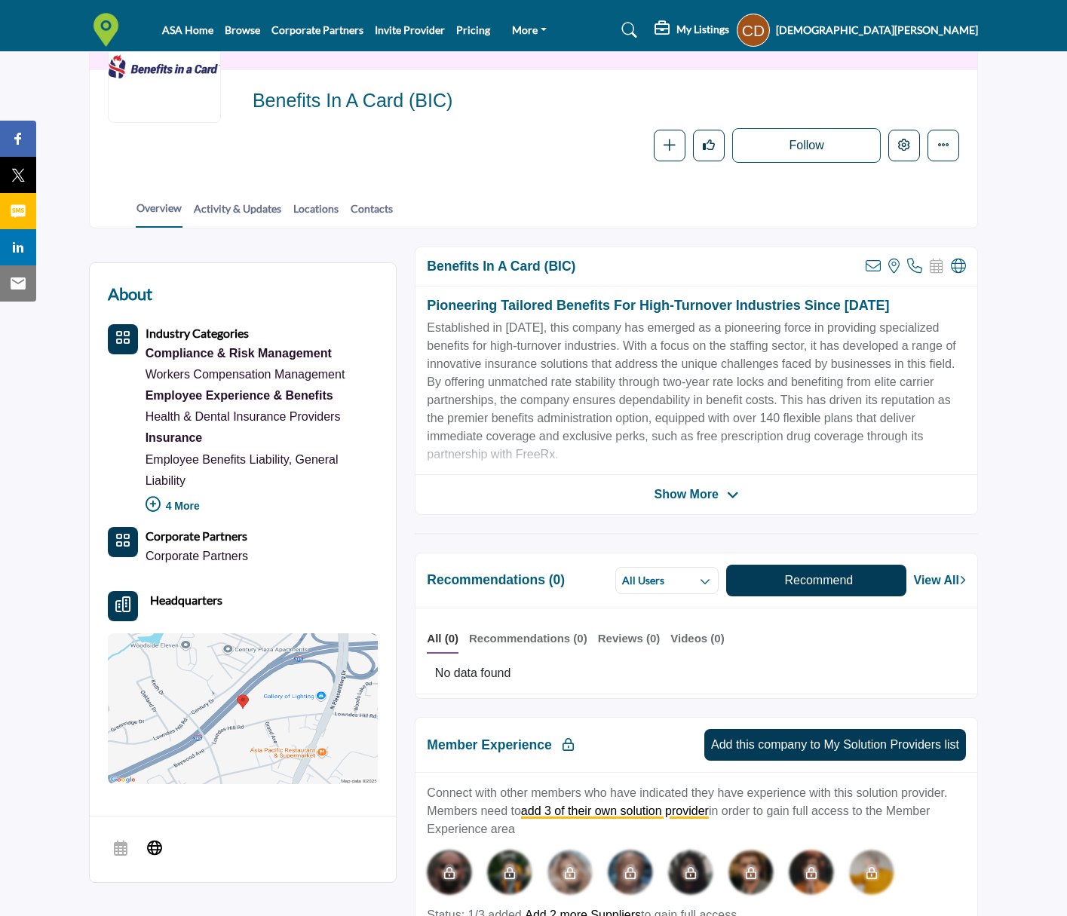
scroll to position [75, 0]
